Goal: Task Accomplishment & Management: Manage account settings

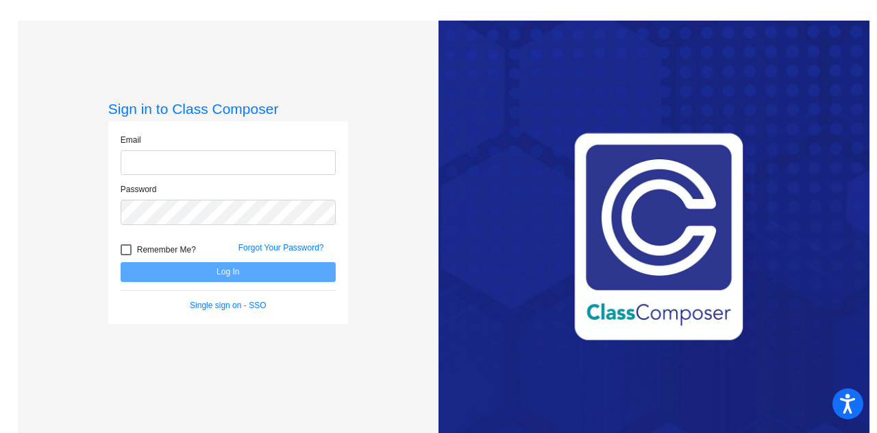
type input "[EMAIL_ADDRESS][PERSON_NAME][DOMAIN_NAME]"
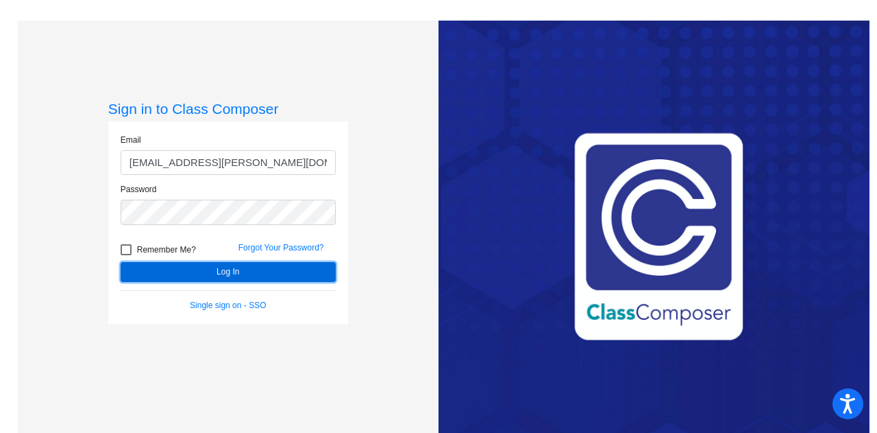
click at [250, 275] on button "Log In" at bounding box center [228, 272] width 215 height 20
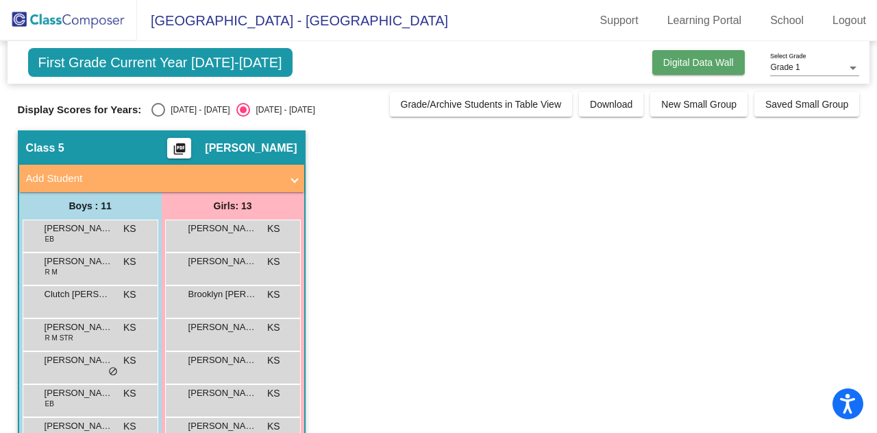
click at [675, 67] on button "Digital Data Wall" at bounding box center [699, 62] width 93 height 25
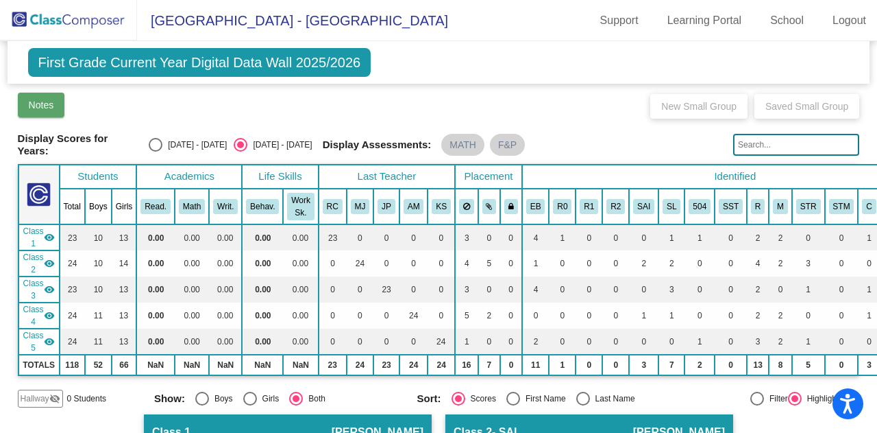
scroll to position [1, 0]
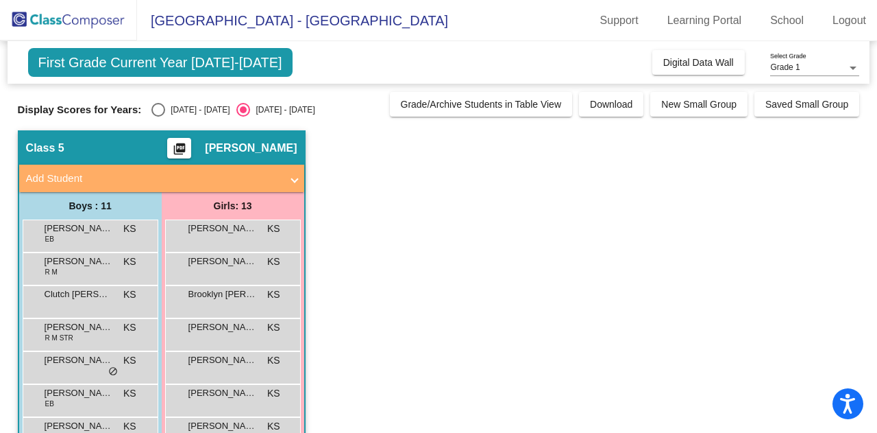
click at [163, 116] on div "First Grade Current Year [DATE]-[DATE] Add, Move, or Retain Students Off On Inc…" at bounding box center [439, 355] width 842 height 628
click at [162, 116] on div "First Grade Current Year [DATE]-[DATE] Add, Move, or Retain Students Off On Inc…" at bounding box center [439, 355] width 842 height 628
click at [156, 103] on div "Select an option" at bounding box center [158, 110] width 14 height 14
click at [158, 117] on input "[DATE] - [DATE]" at bounding box center [158, 117] width 1 height 1
radio input "true"
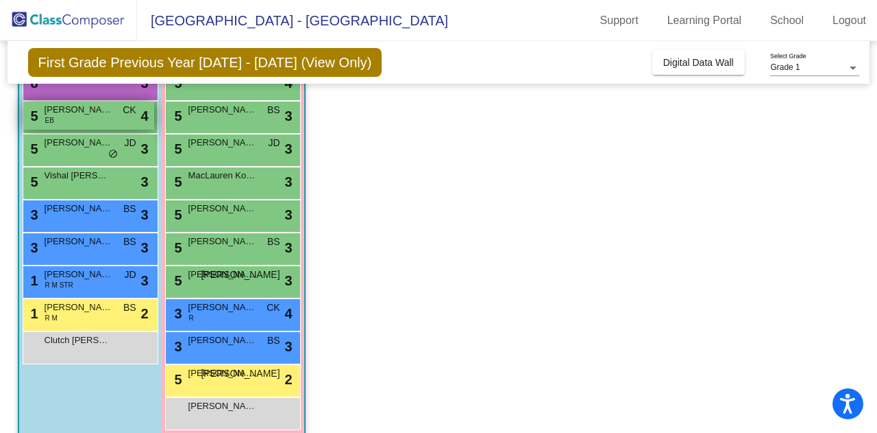
scroll to position [236, 0]
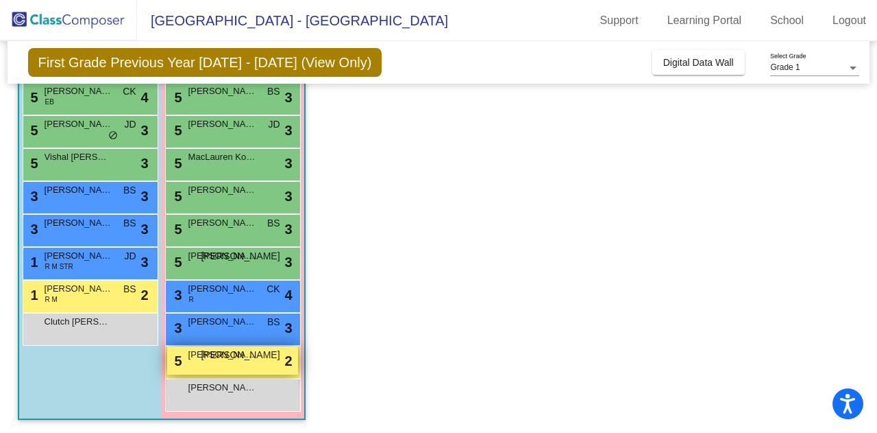
click at [230, 367] on div "5 [PERSON_NAME] Tears [PERSON_NAME] lock do_not_disturb_alt 2" at bounding box center [232, 360] width 131 height 28
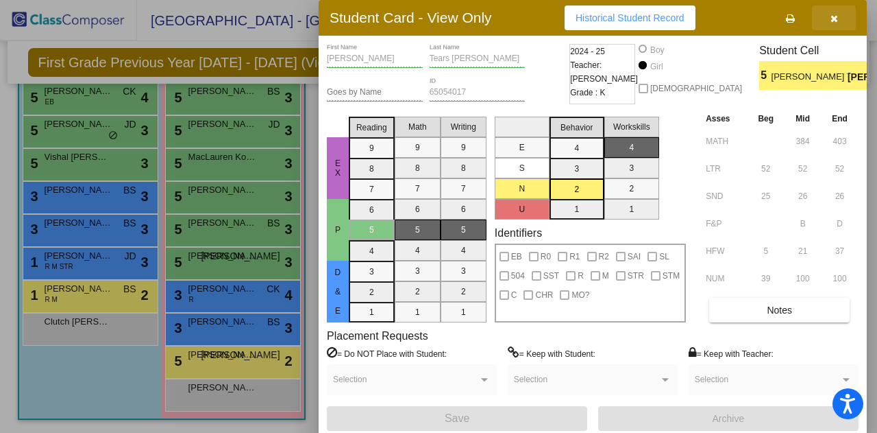
click at [827, 15] on button "button" at bounding box center [834, 17] width 44 height 25
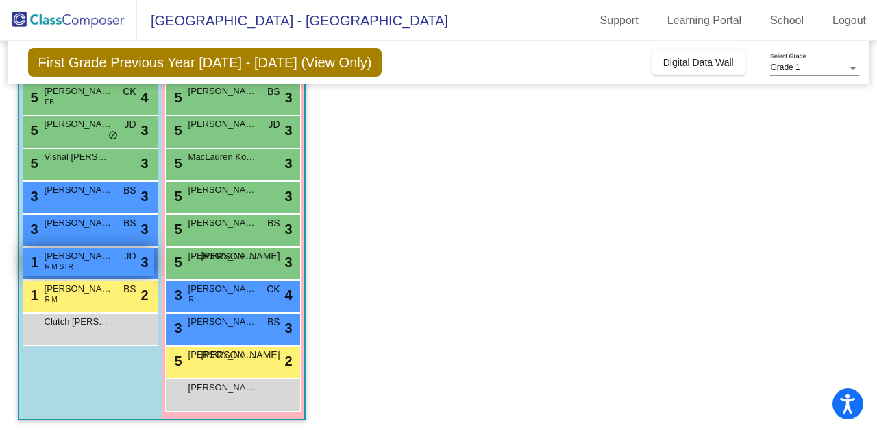
click at [108, 254] on span "[PERSON_NAME]" at bounding box center [79, 256] width 69 height 14
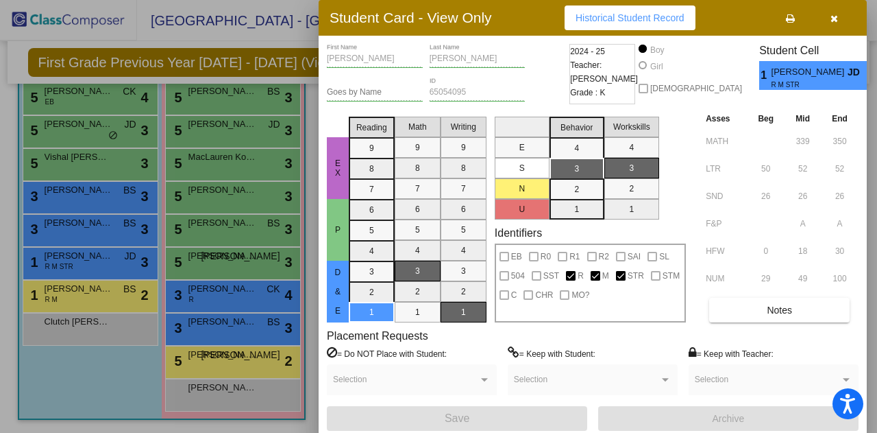
click at [836, 16] on icon "button" at bounding box center [835, 19] width 8 height 10
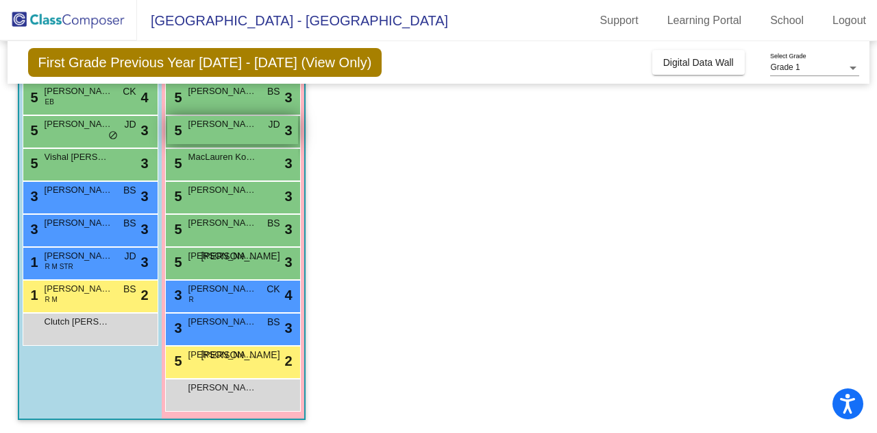
scroll to position [0, 0]
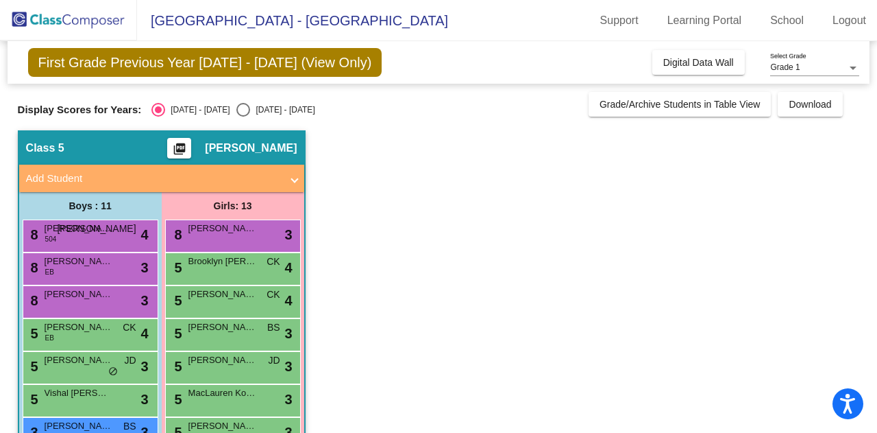
click at [654, 75] on div "First Grade Previous Year [DATE] - [DATE] (View Only) Add, Move, or Retain Stud…" at bounding box center [439, 62] width 863 height 43
click at [681, 58] on span "Digital Data Wall" at bounding box center [699, 62] width 71 height 11
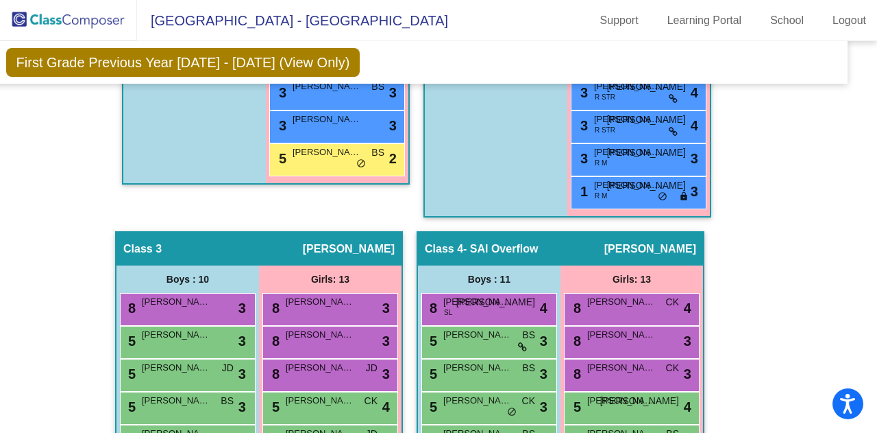
scroll to position [738, 22]
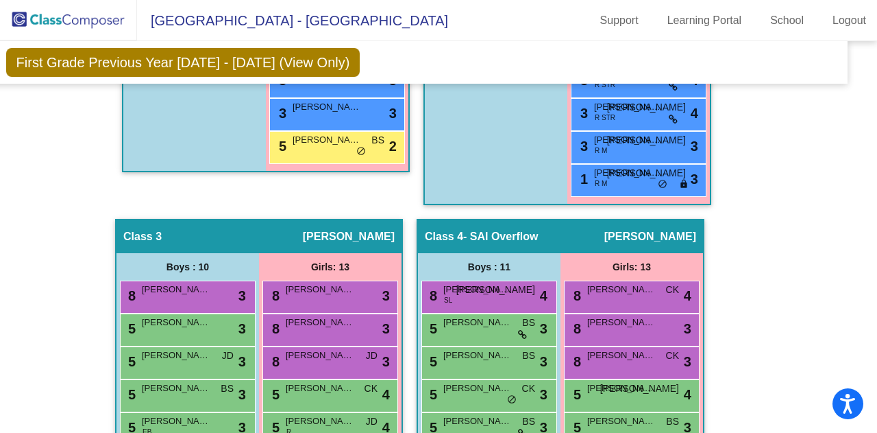
drag, startPoint x: 494, startPoint y: 234, endPoint x: 559, endPoint y: 221, distance: 67.0
click at [559, 221] on div "Class 4 - SAI Overflow picture_as_pdf [PERSON_NAME]" at bounding box center [560, 236] width 285 height 33
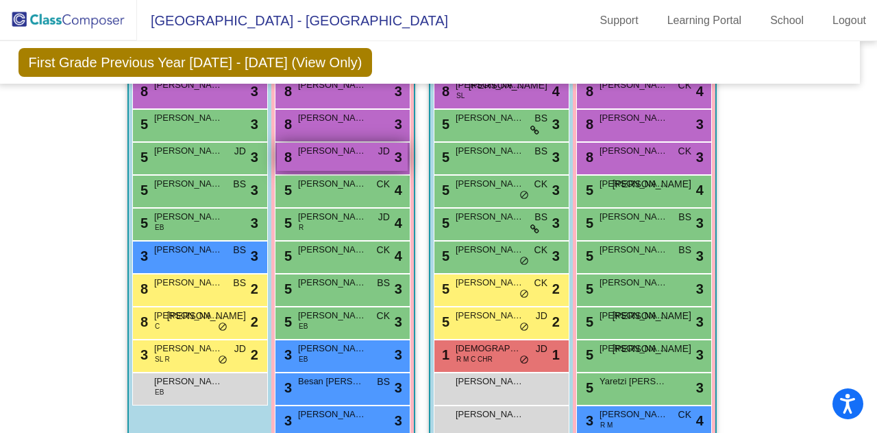
scroll to position [943, 10]
